Goal: Task Accomplishment & Management: Manage account settings

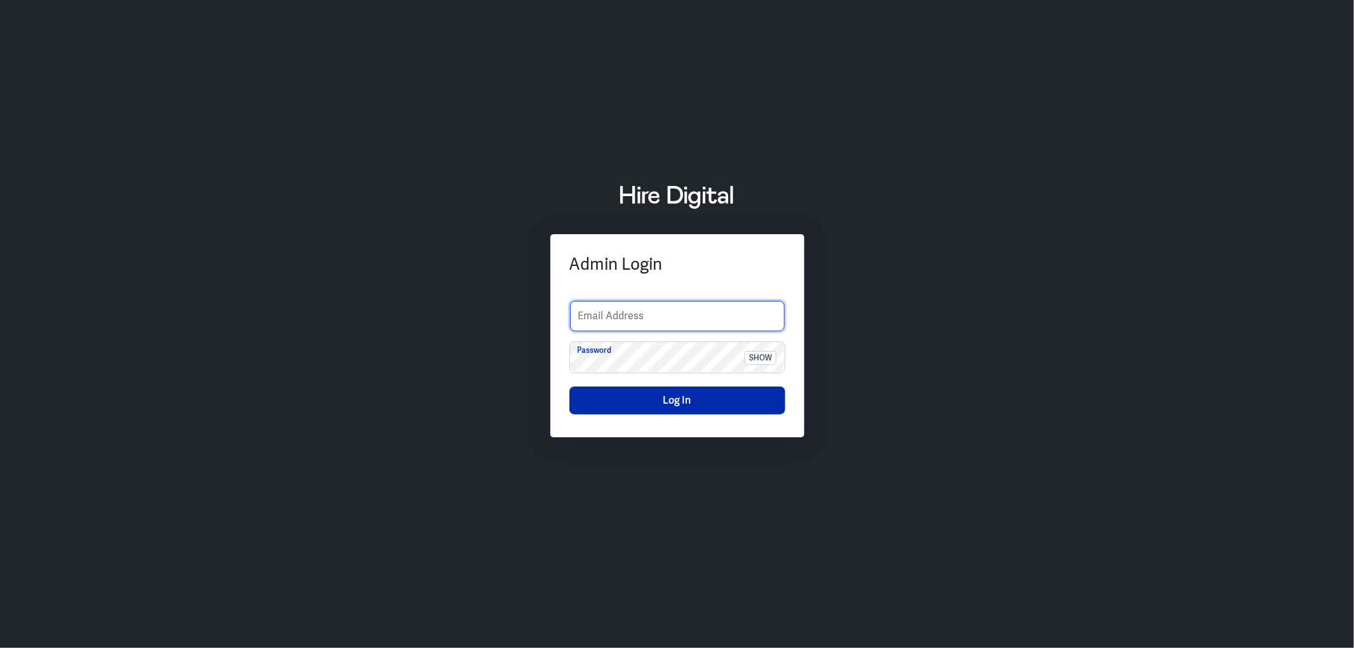
type input "sarah.jimeno.contentco@gmail.com"
click at [666, 406] on button "Log In" at bounding box center [677, 400] width 216 height 28
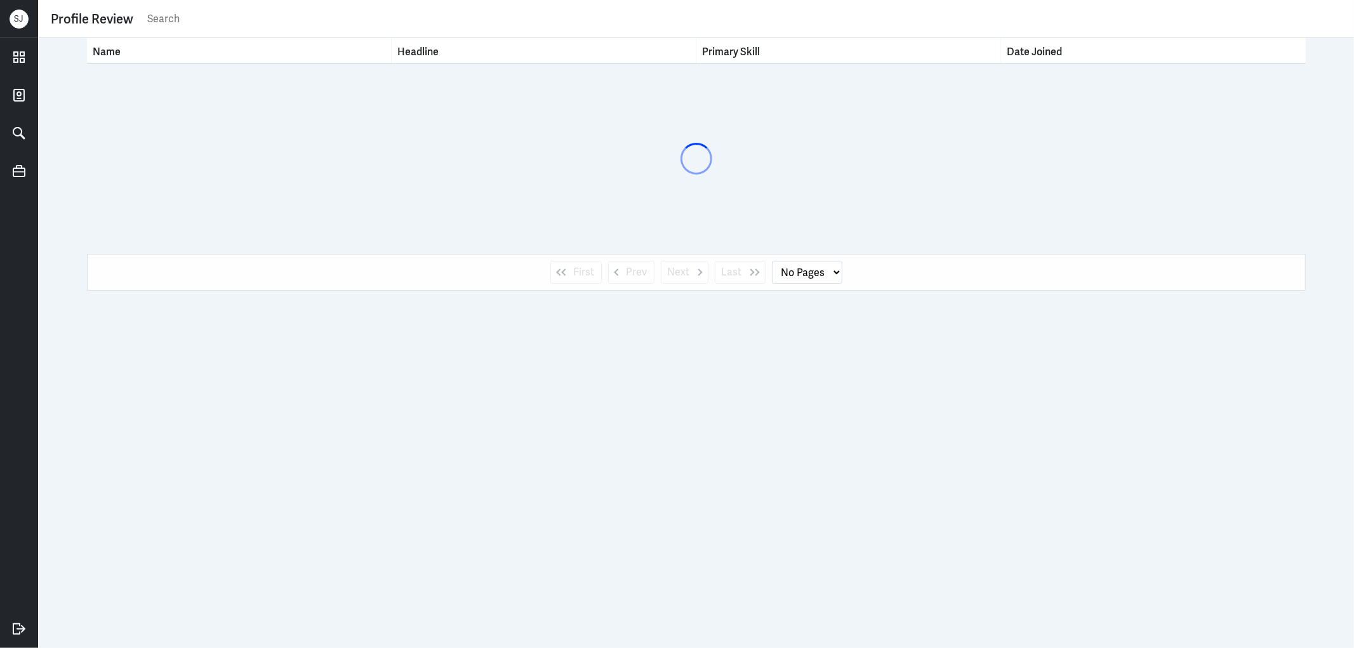
select select "1"
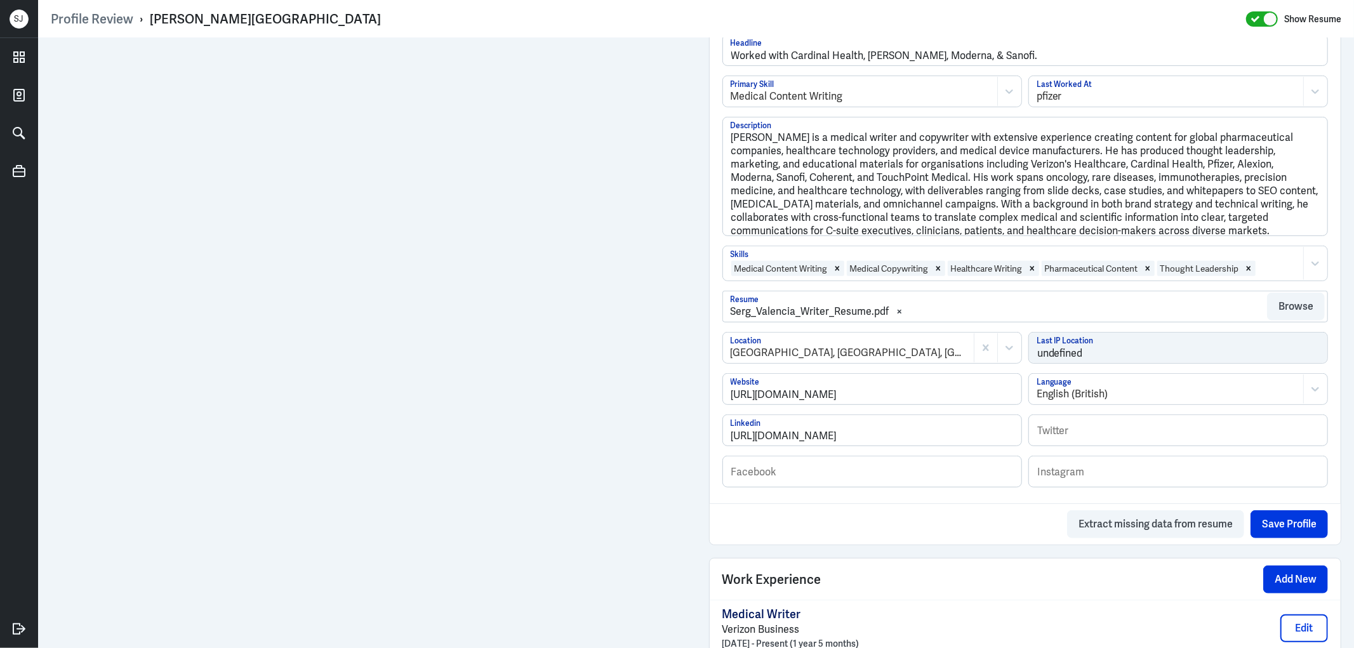
scroll to position [564, 0]
